Goal: Communication & Community: Answer question/provide support

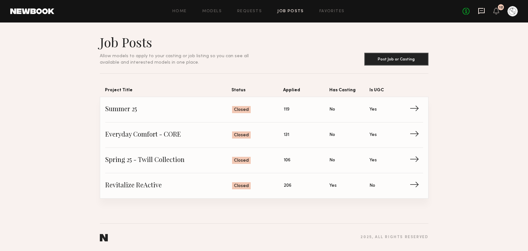
click at [482, 11] on icon at bounding box center [481, 10] width 7 height 7
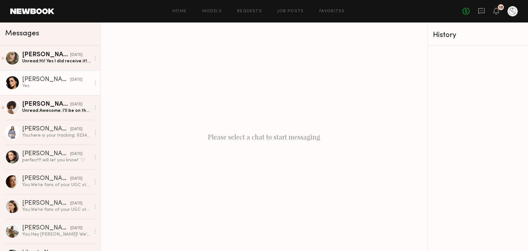
click at [53, 80] on div "[PERSON_NAME]" at bounding box center [46, 79] width 48 height 6
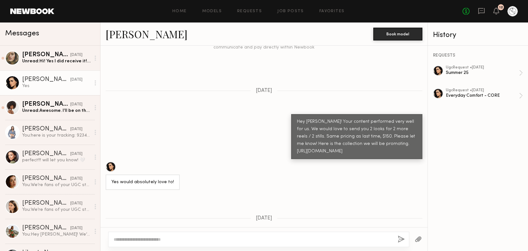
scroll to position [545, 0]
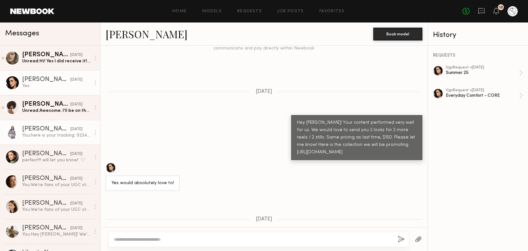
click at [41, 134] on div "You: here is your tracking: 92346903470179300026467626" at bounding box center [56, 135] width 68 height 6
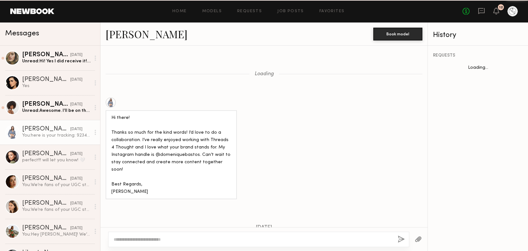
scroll to position [586, 0]
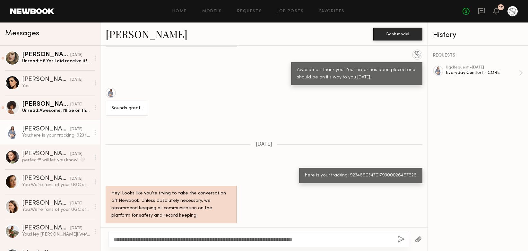
click at [324, 239] on textarea "**********" at bounding box center [253, 239] width 279 height 6
type textarea "**********"
click at [404, 239] on button "button" at bounding box center [401, 239] width 7 height 8
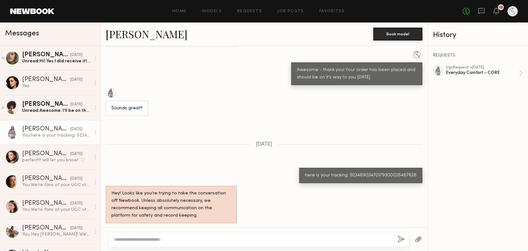
scroll to position [722, 0]
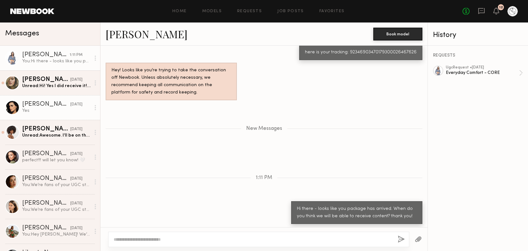
click at [53, 105] on div "[PERSON_NAME]" at bounding box center [46, 104] width 48 height 6
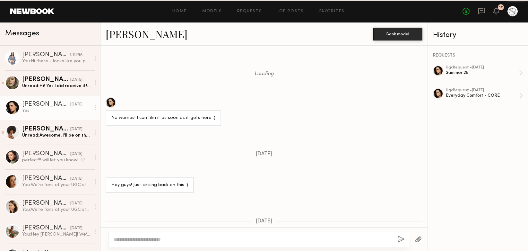
scroll to position [610, 0]
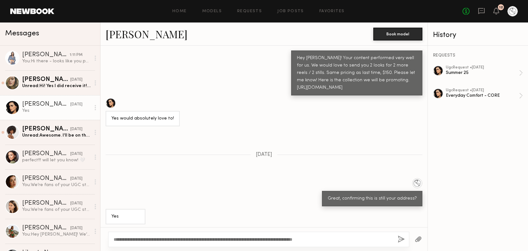
type textarea "**********"
click at [403, 237] on button "button" at bounding box center [401, 239] width 7 height 8
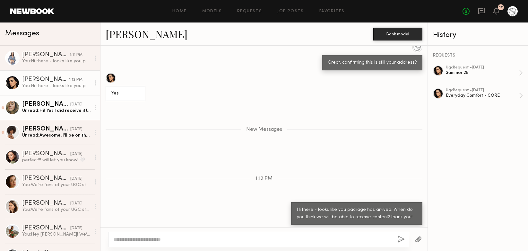
click at [66, 115] on link "[PERSON_NAME] [DATE] Unread: Hi! Yes I did receive it! I will be sending over c…" at bounding box center [50, 107] width 100 height 25
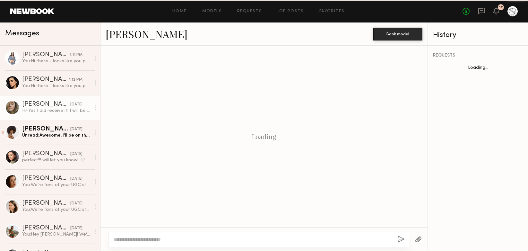
scroll to position [790, 0]
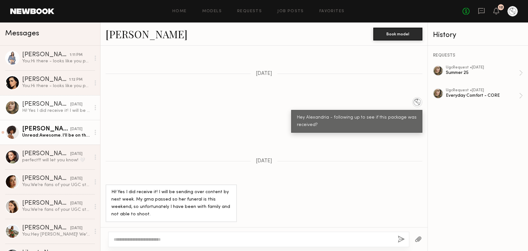
click at [63, 139] on link "[PERSON_NAME] [DATE] Unread: Awesome. I’ll be on the lookout:) I’ll definitely …" at bounding box center [50, 132] width 100 height 25
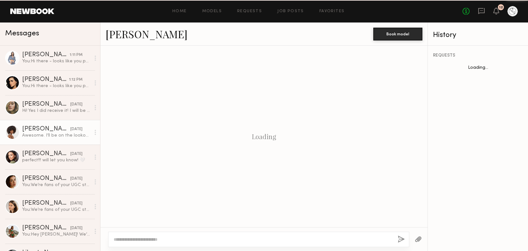
scroll to position [547, 0]
